Goal: Task Accomplishment & Management: Manage account settings

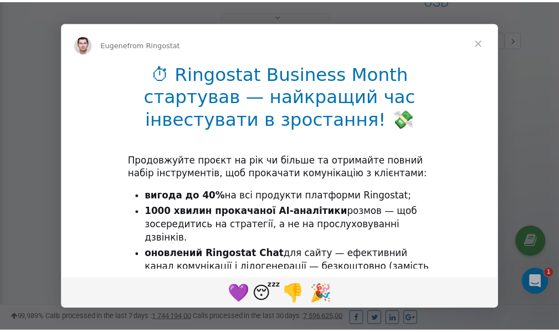
scroll to position [331, 0]
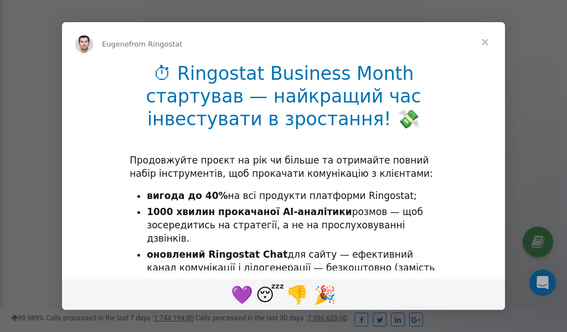
click at [487, 42] on span "Close" at bounding box center [485, 42] width 40 height 40
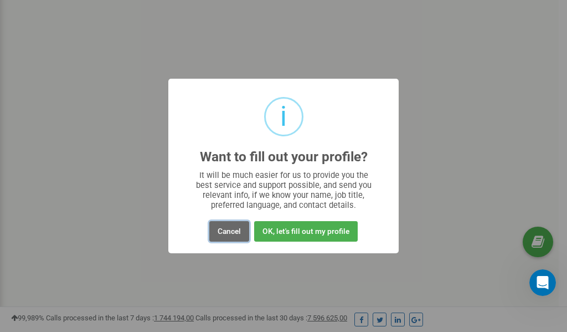
click at [228, 229] on button "Cancel" at bounding box center [229, 231] width 40 height 21
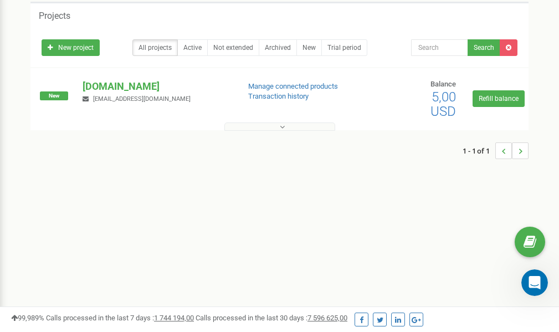
scroll to position [0, 0]
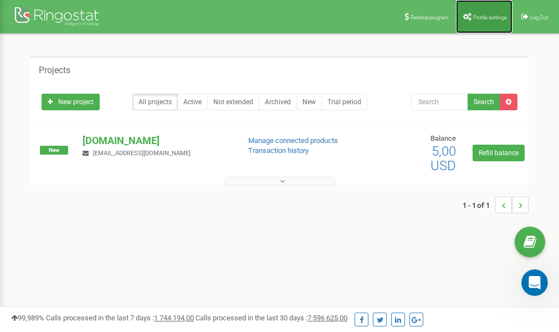
click at [474, 18] on span "Profile settings" at bounding box center [490, 17] width 34 height 6
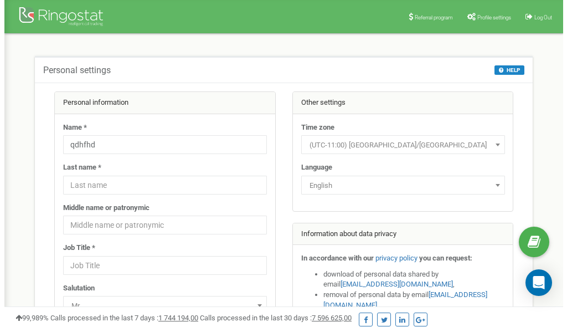
scroll to position [55, 0]
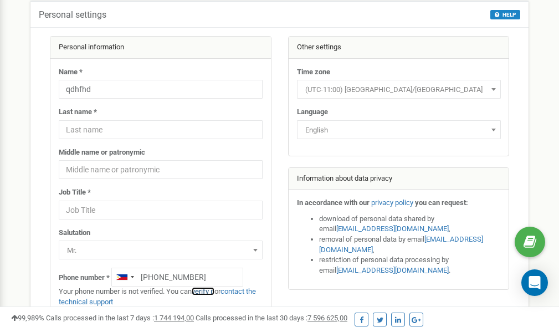
click at [206, 291] on link "verify it" at bounding box center [203, 291] width 23 height 8
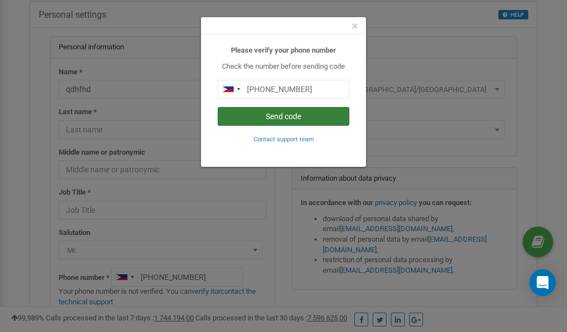
click at [275, 119] on button "Send code" at bounding box center [284, 116] width 132 height 19
